Goal: Transaction & Acquisition: Purchase product/service

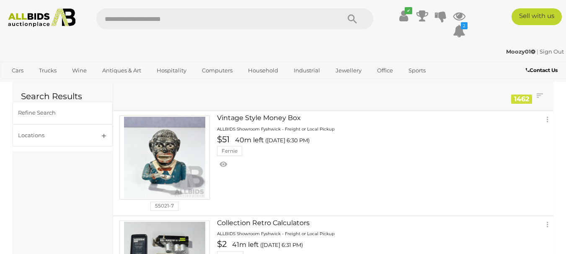
click at [175, 16] on input "text" at bounding box center [213, 18] width 235 height 21
type input "****"
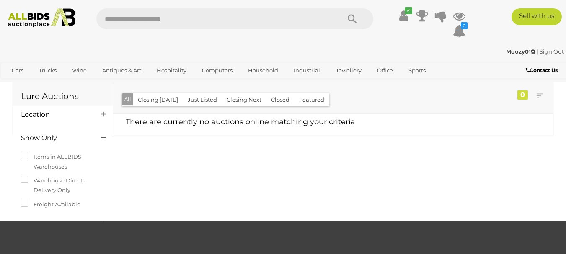
click at [146, 16] on input "text" at bounding box center [213, 18] width 235 height 21
type input "*******"
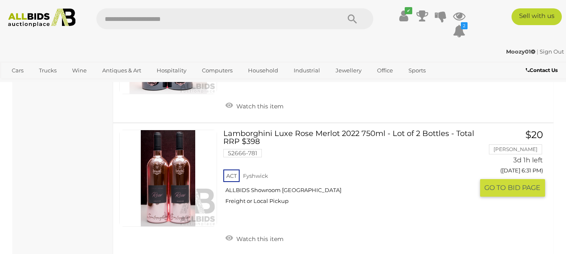
scroll to position [1465, 0]
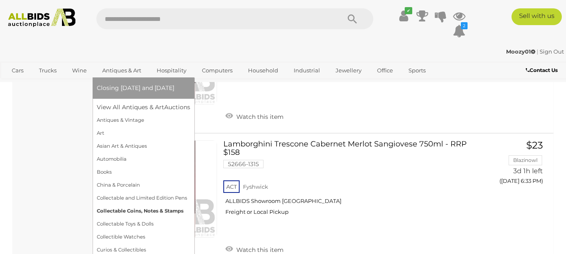
click at [128, 211] on link "Collectable Coins, Notes & Stamps" at bounding box center [143, 211] width 93 height 13
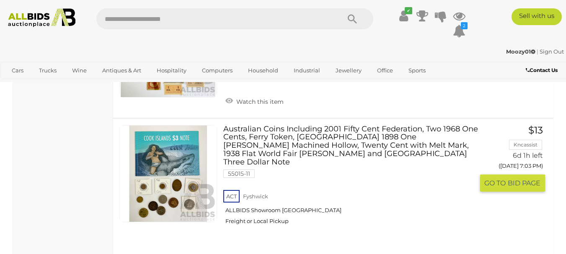
scroll to position [4354, 0]
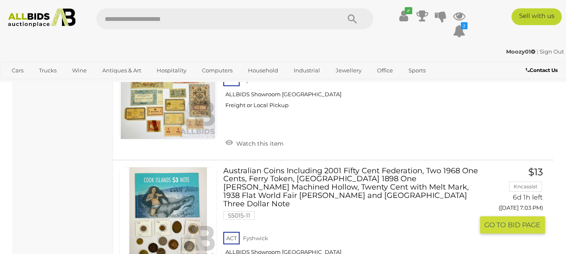
click at [279, 167] on link "Australian Coins Including 2001 Fifty Cent Federation, Two 1968 One Cents, Ferr…" at bounding box center [351, 220] width 244 height 106
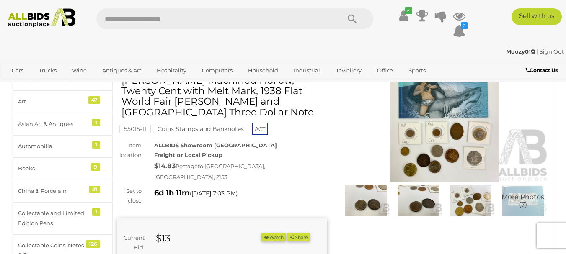
scroll to position [42, 0]
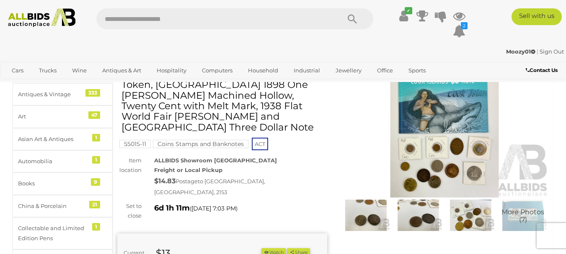
click at [363, 220] on img at bounding box center [366, 215] width 48 height 31
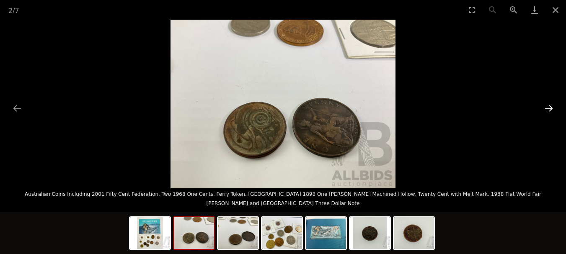
click at [550, 107] on button "Next slide" at bounding box center [549, 108] width 18 height 16
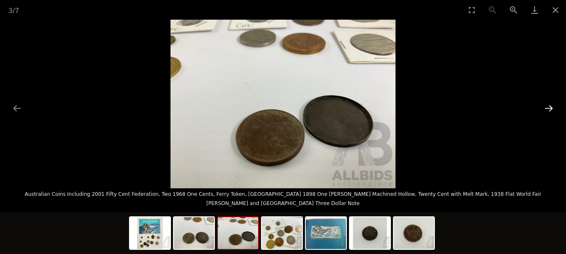
click at [550, 107] on button "Next slide" at bounding box center [549, 108] width 18 height 16
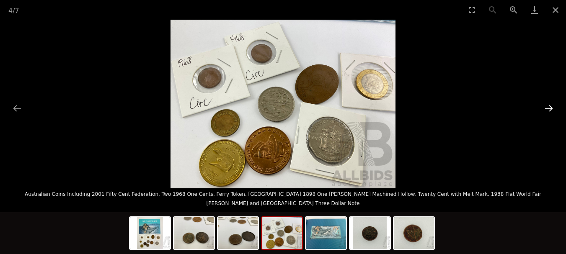
click at [550, 107] on button "Next slide" at bounding box center [549, 108] width 18 height 16
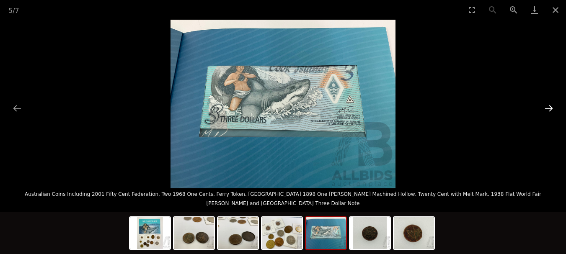
click at [550, 107] on button "Next slide" at bounding box center [549, 108] width 18 height 16
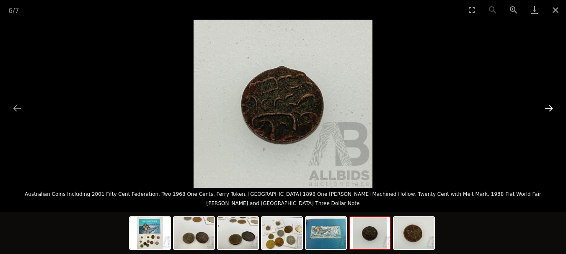
click at [550, 107] on button "Next slide" at bounding box center [549, 108] width 18 height 16
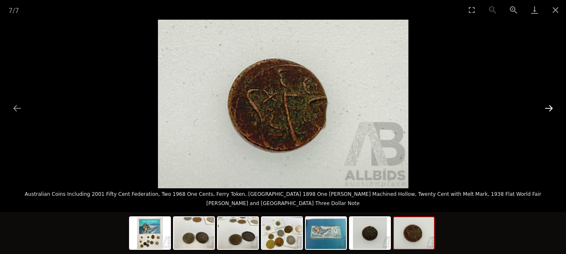
click at [550, 107] on button "Next slide" at bounding box center [549, 108] width 18 height 16
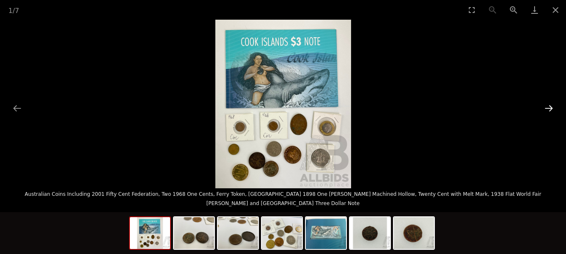
click at [550, 107] on button "Next slide" at bounding box center [549, 108] width 18 height 16
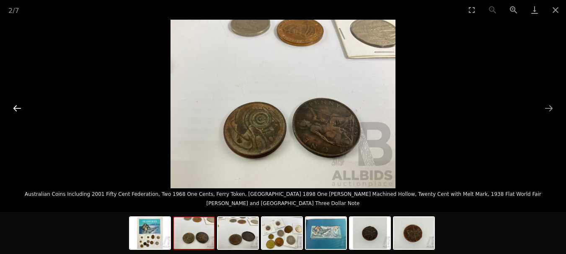
click at [16, 106] on button "Previous slide" at bounding box center [17, 108] width 18 height 16
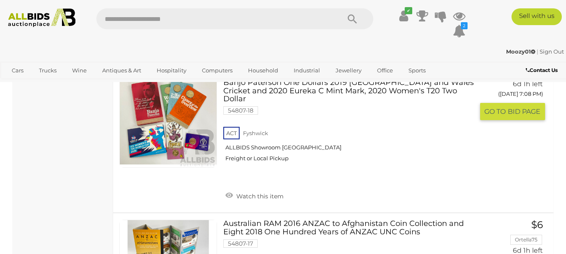
scroll to position [5054, 0]
